Goal: Find specific page/section: Find specific page/section

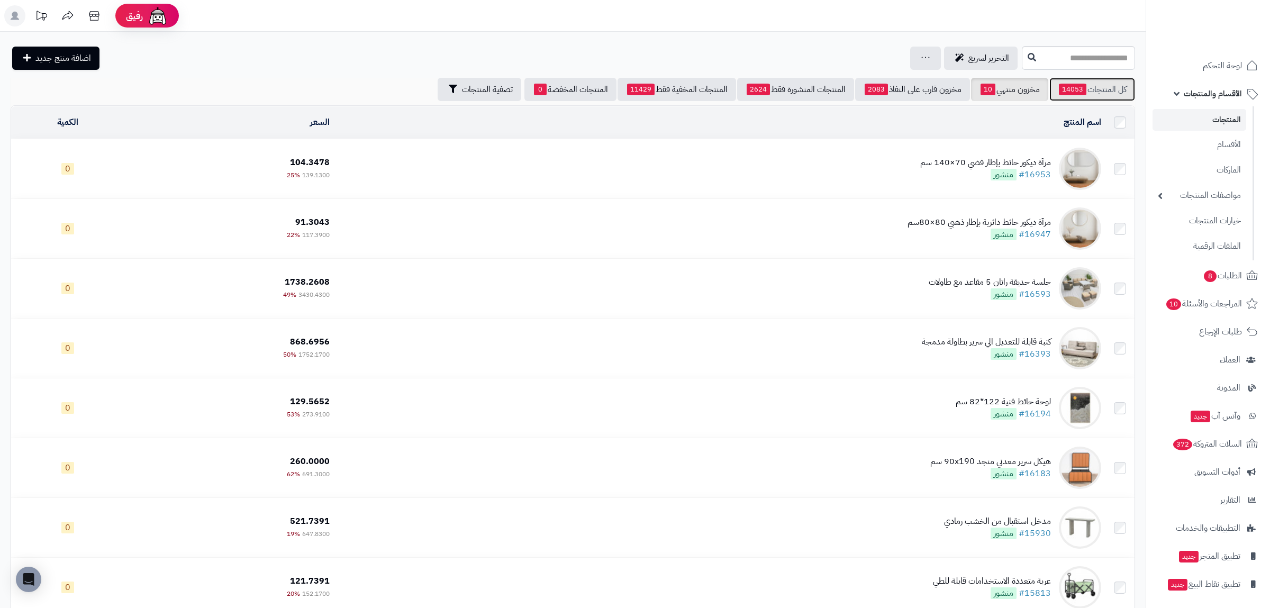
click at [1085, 95] on link "كل المنتجات 14053" at bounding box center [1092, 89] width 86 height 23
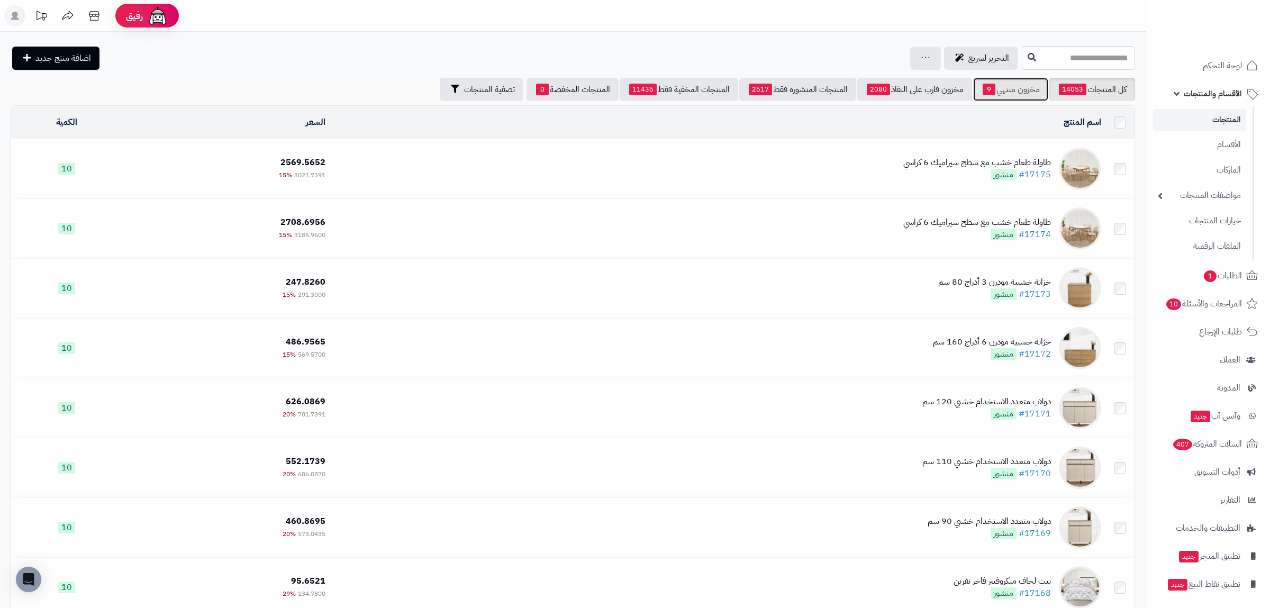
click at [1009, 87] on link "مخزون منتهي 9" at bounding box center [1010, 89] width 75 height 23
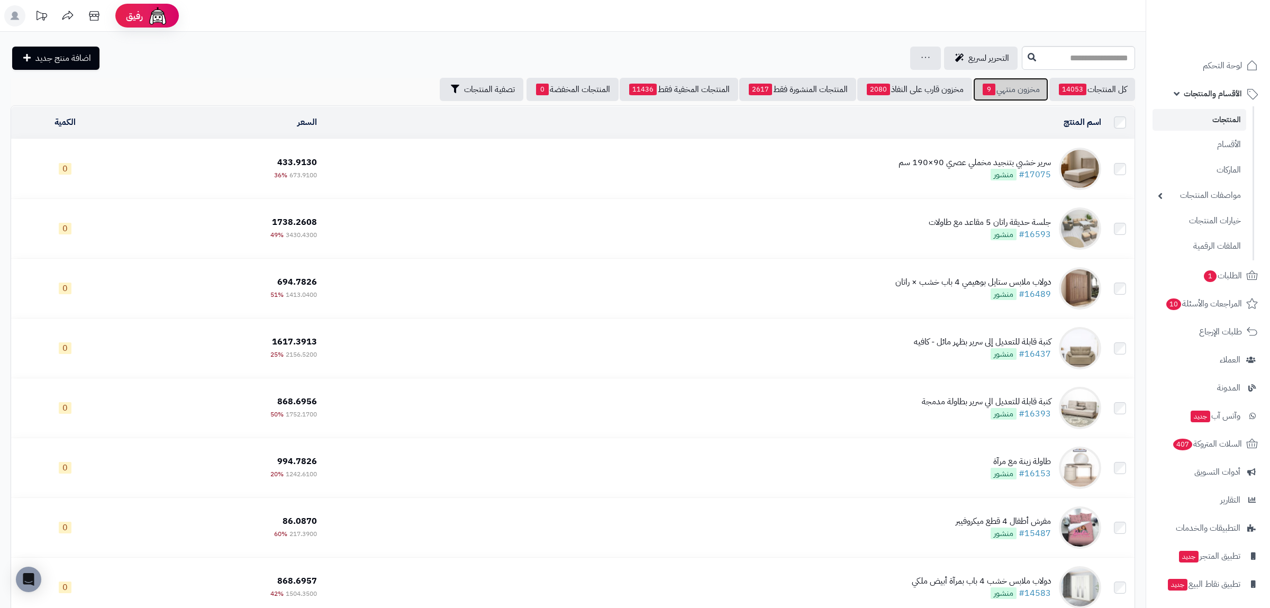
click at [1026, 89] on link "مخزون منتهي 9" at bounding box center [1010, 89] width 75 height 23
click at [1098, 87] on link "كل المنتجات 14053" at bounding box center [1092, 89] width 86 height 23
